Goal: Information Seeking & Learning: Learn about a topic

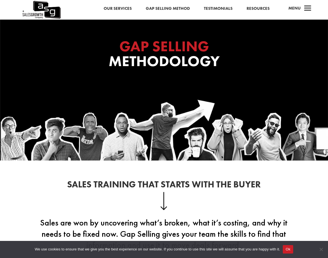
click at [309, 6] on span "a" at bounding box center [307, 8] width 11 height 11
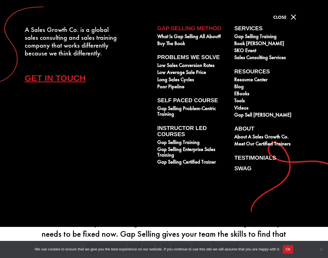
click at [293, 16] on span "M" at bounding box center [293, 17] width 11 height 11
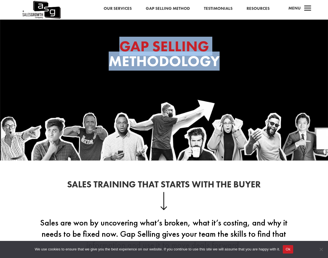
drag, startPoint x: 119, startPoint y: 42, endPoint x: 242, endPoint y: 76, distance: 127.6
click at [242, 76] on div "GAP SELLING Methodology" at bounding box center [164, 55] width 224 height 45
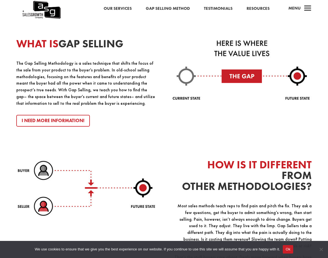
scroll to position [606, 0]
drag, startPoint x: 213, startPoint y: 54, endPoint x: 214, endPoint y: 2, distance: 51.3
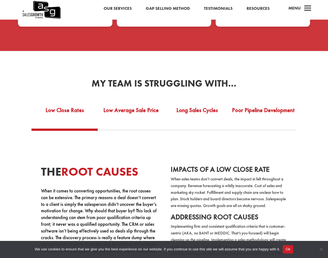
scroll to position [1000, 0]
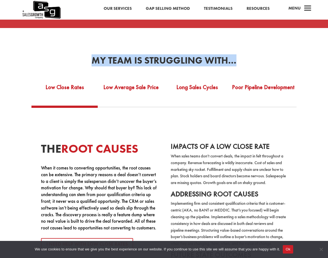
drag, startPoint x: 91, startPoint y: 46, endPoint x: 233, endPoint y: 52, distance: 142.6
click at [233, 56] on h2 "My team is struggling with…" at bounding box center [163, 62] width 311 height 12
click at [69, 77] on link "Low Close Rates" at bounding box center [64, 91] width 66 height 29
click at [137, 77] on link "Low Average Sale Price" at bounding box center [131, 91] width 66 height 29
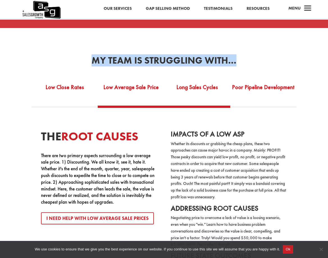
click at [198, 77] on link "Long Sales Cycles" at bounding box center [197, 91] width 66 height 29
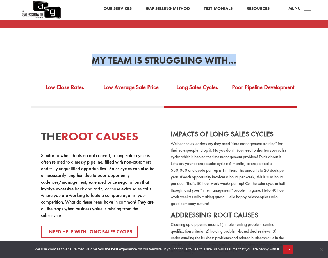
click at [271, 78] on link "Poor Pipeline Development" at bounding box center [263, 91] width 66 height 29
